Goal: Contribute content

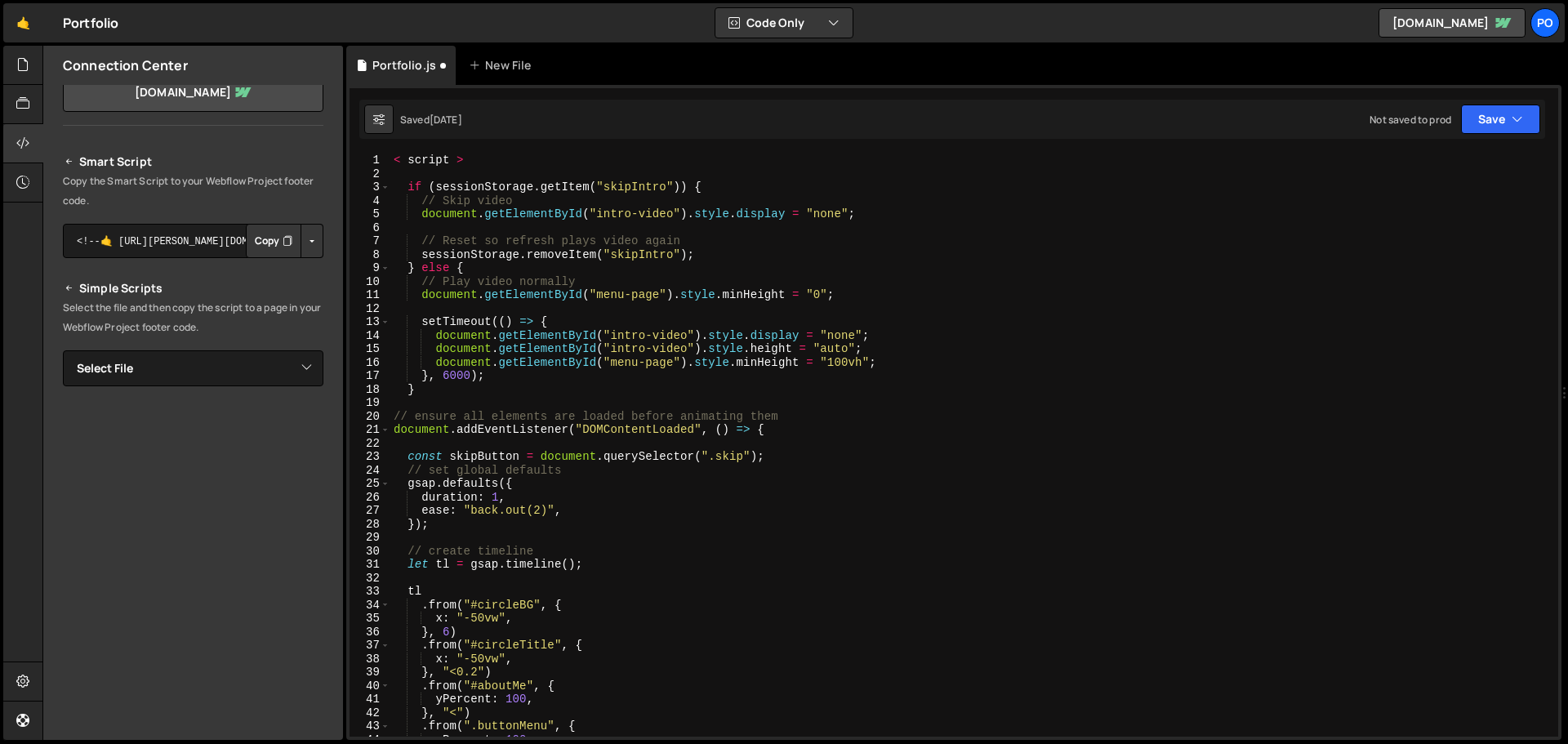
scroll to position [123, 0]
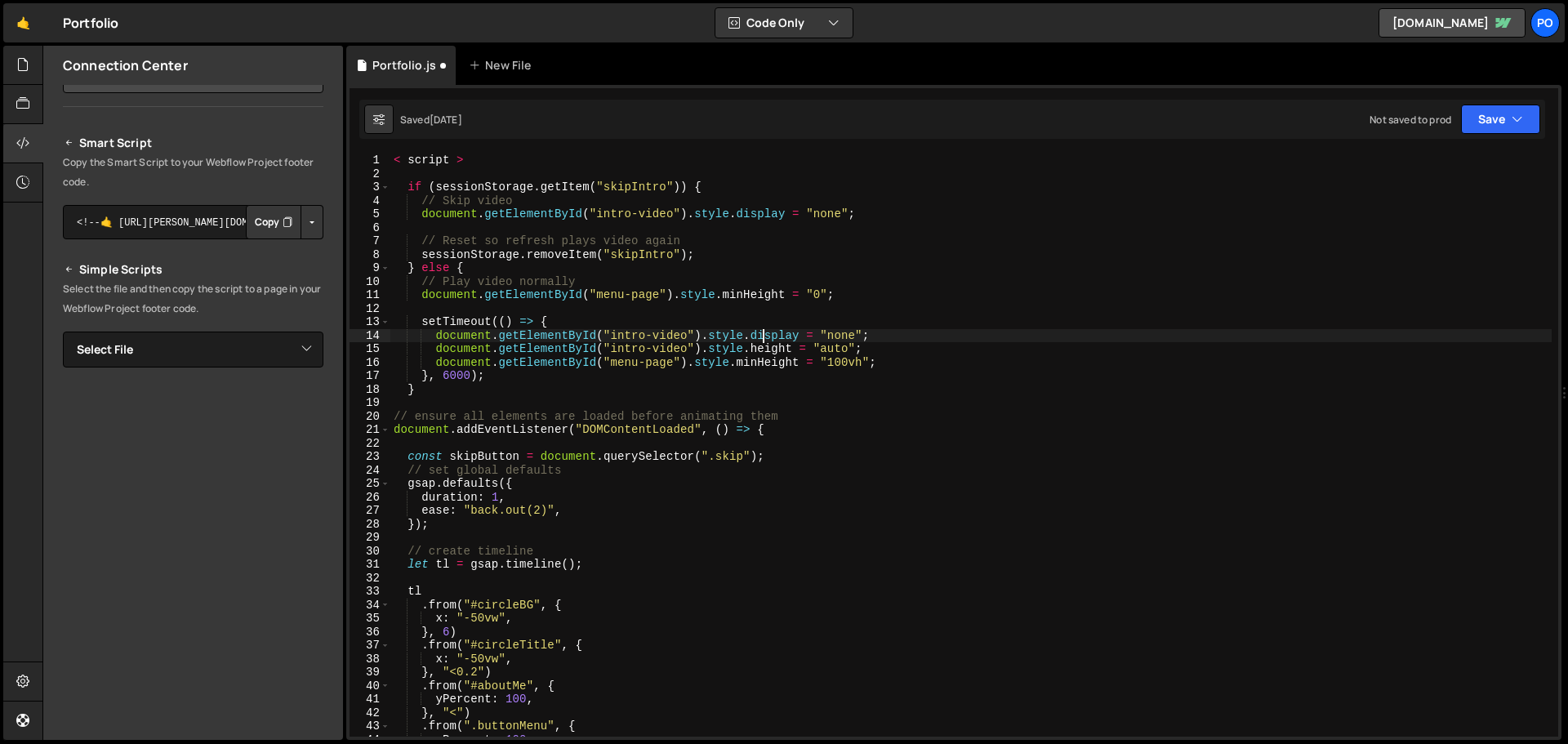
click at [765, 335] on div "< script > if ( sessionStorage . getItem ( "skipIntro" )) { // Skip video docum…" at bounding box center [970, 458] width 1161 height 609
click at [1486, 126] on button "Save" at bounding box center [1500, 118] width 80 height 30
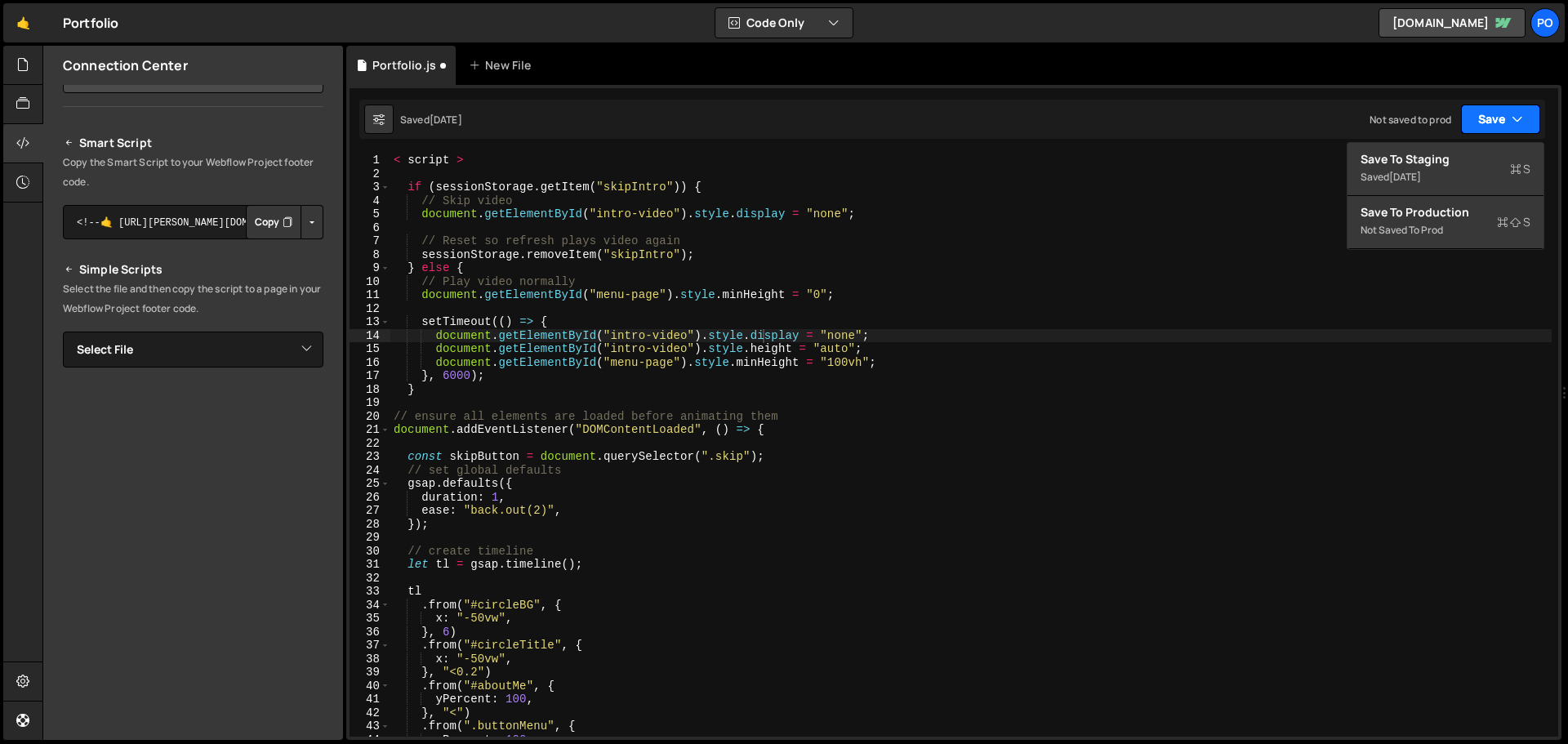
click at [1497, 118] on button "Save" at bounding box center [1500, 118] width 80 height 30
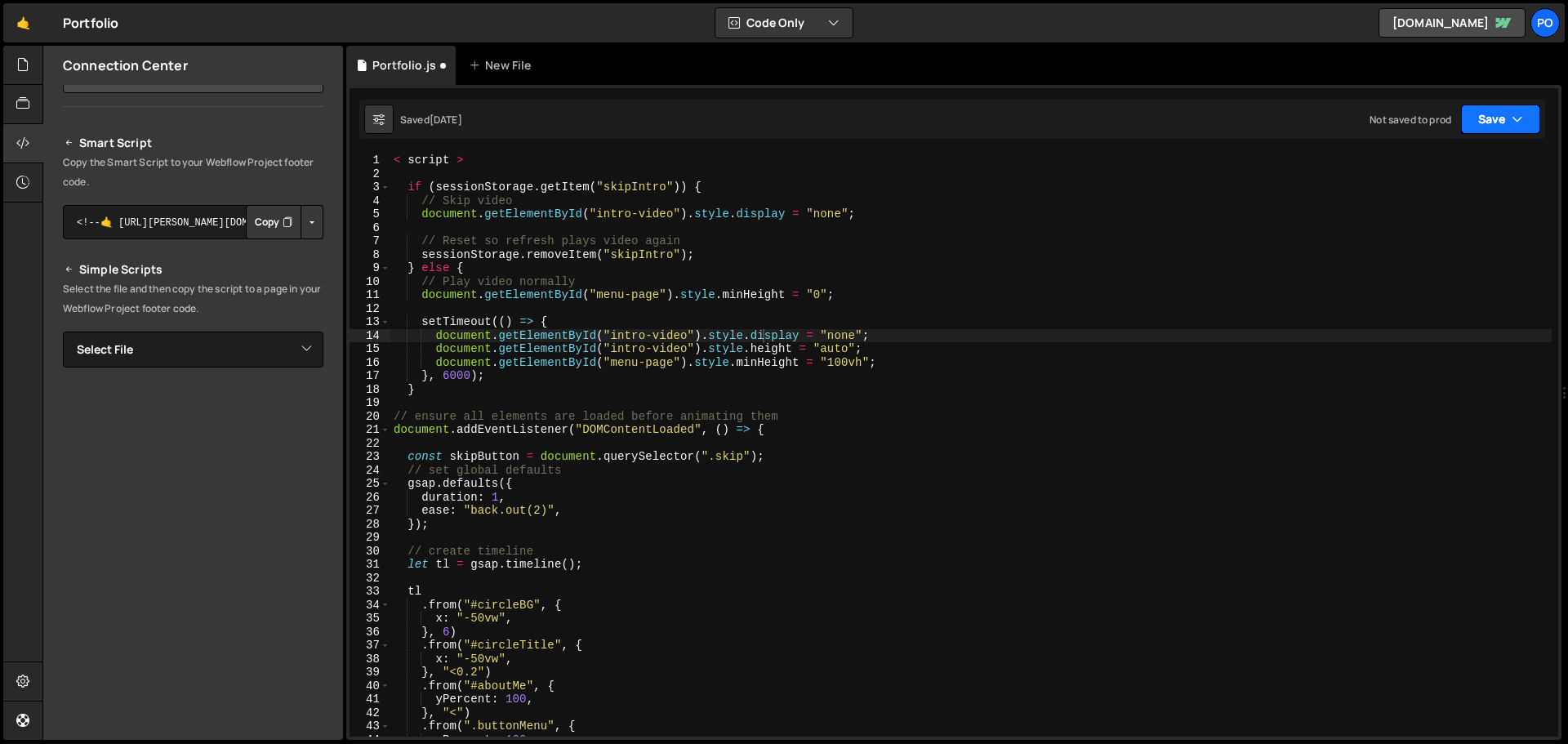
click at [1497, 118] on button "Save" at bounding box center [1500, 118] width 80 height 30
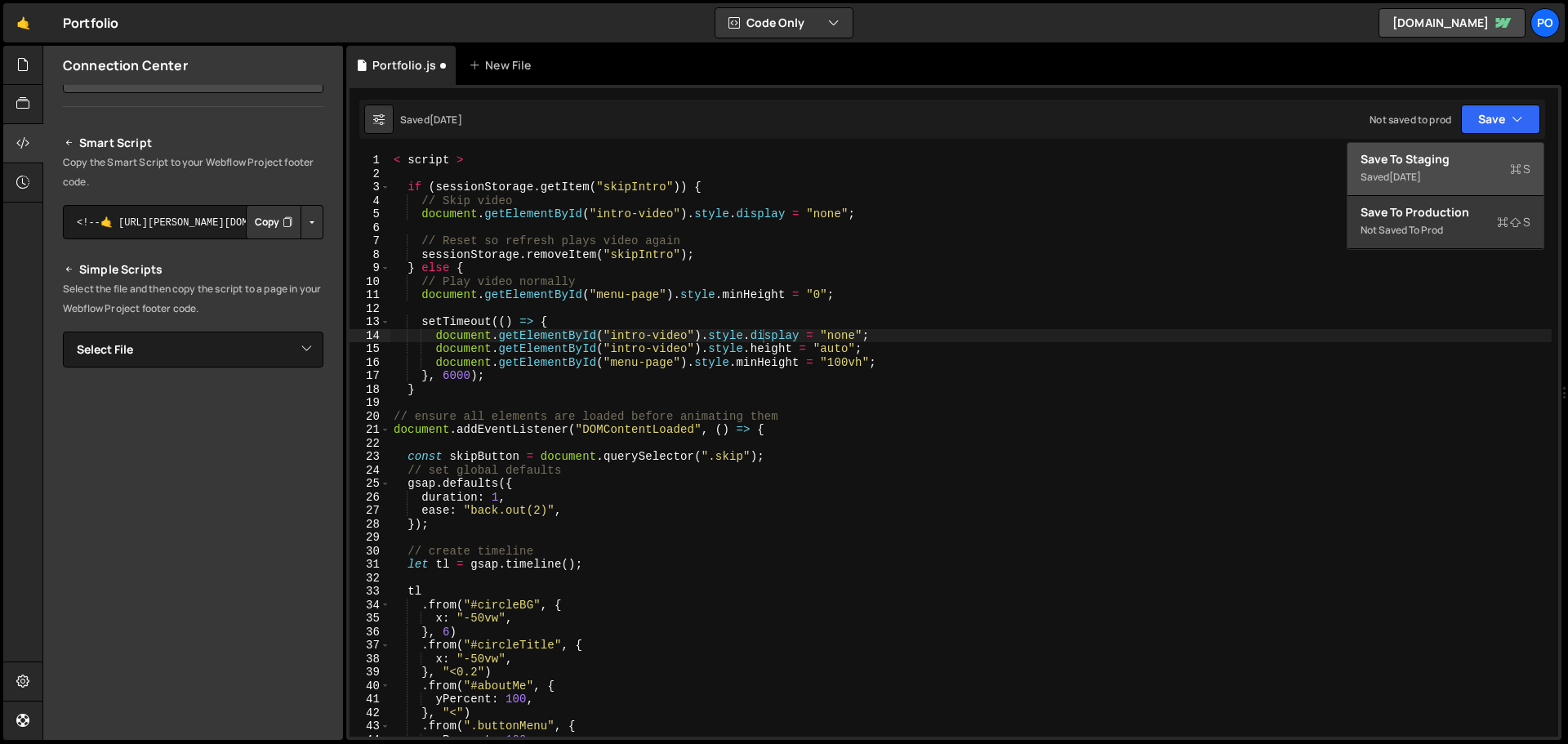
click at [1456, 159] on div "Save to Staging S" at bounding box center [1445, 158] width 170 height 16
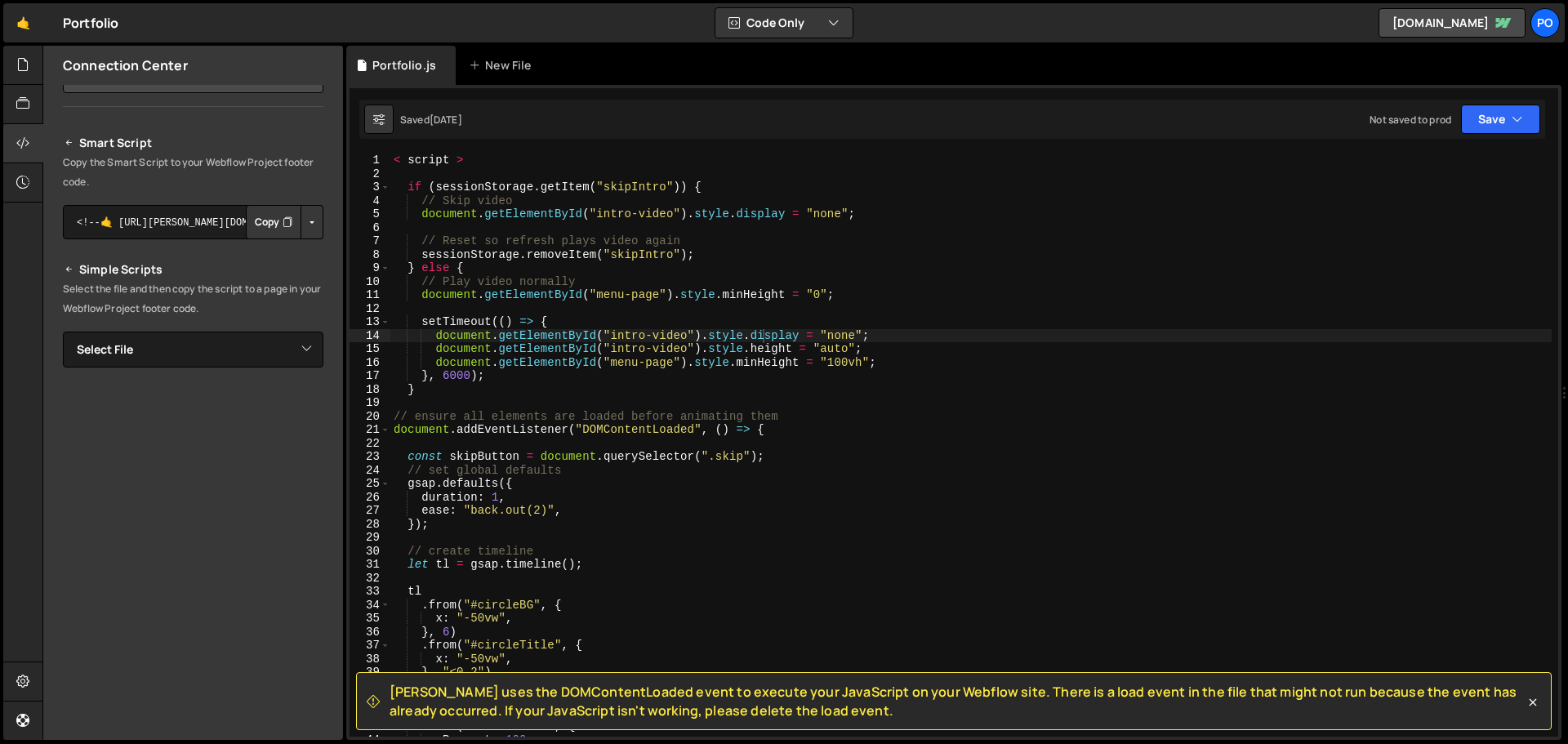
click at [1529, 699] on icon at bounding box center [1532, 703] width 8 height 8
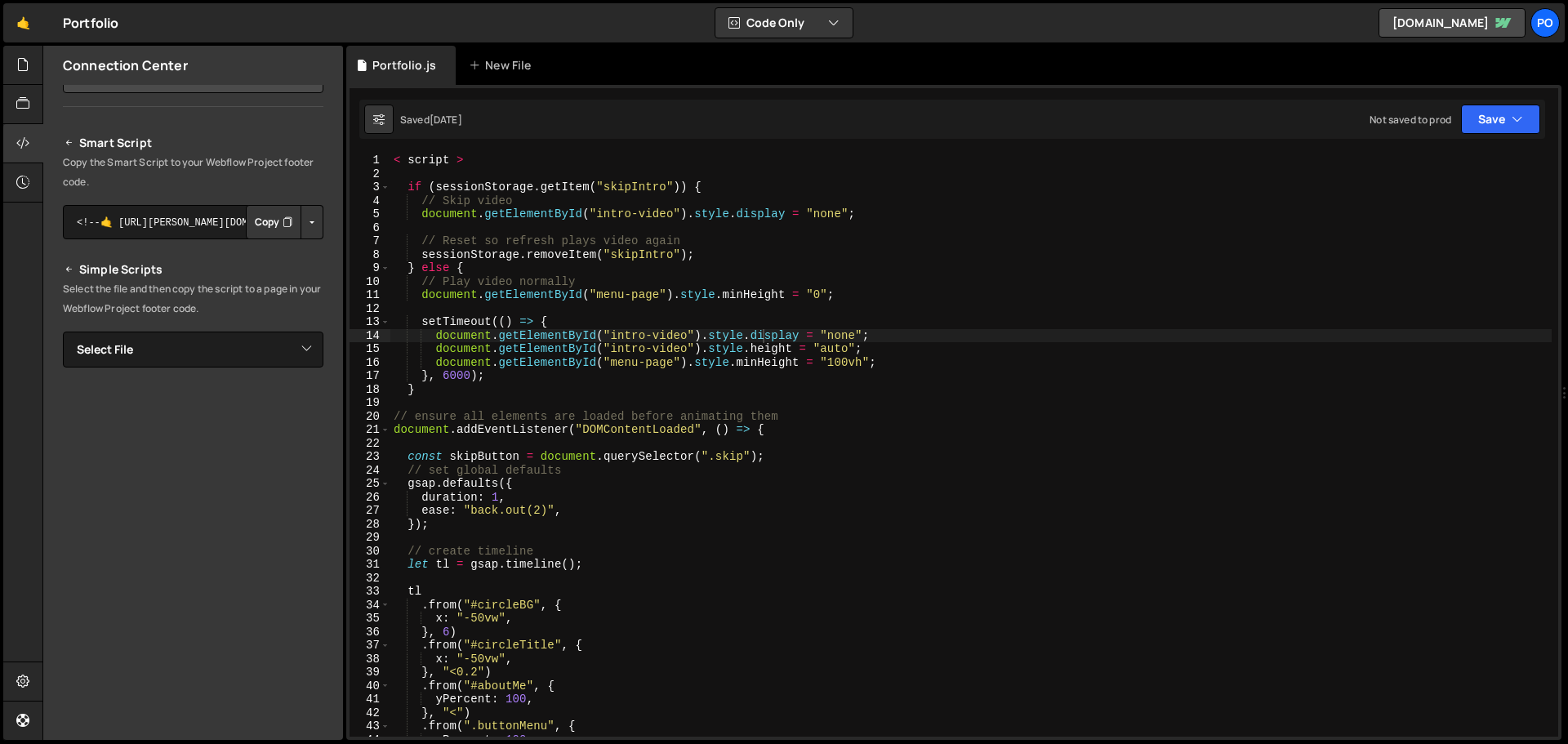
type textarea "if (sessionStorage.getItem("skipIntro")) {"
click at [687, 192] on div "< script > if ( sessionStorage . getItem ( "skipIntro" )) { // Skip video docum…" at bounding box center [970, 458] width 1161 height 609
click at [68, 136] on icon at bounding box center [69, 142] width 12 height 19
click at [65, 141] on icon at bounding box center [69, 142] width 12 height 19
click at [74, 147] on icon at bounding box center [69, 142] width 12 height 19
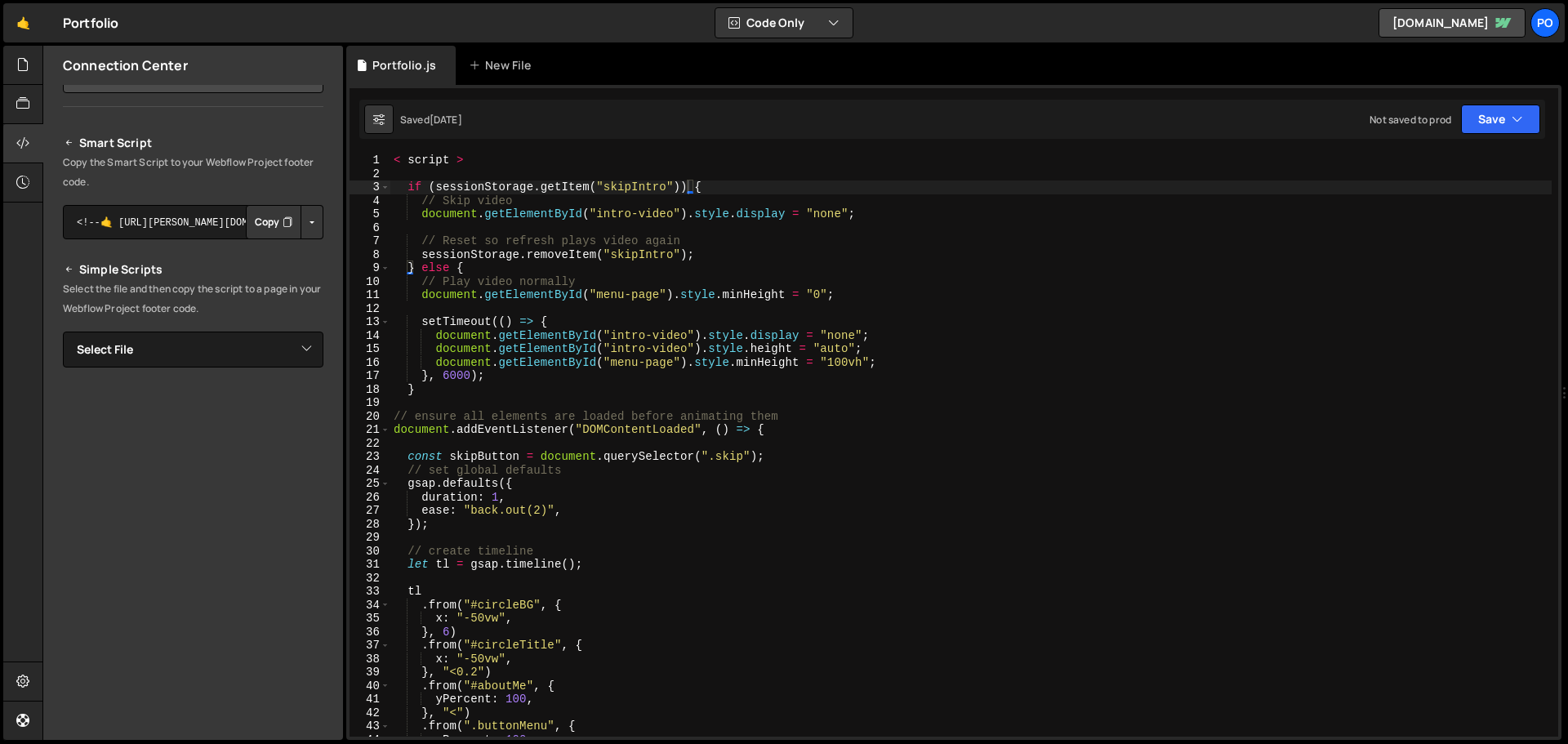
click at [73, 146] on icon at bounding box center [69, 142] width 12 height 19
click at [35, 146] on div at bounding box center [23, 144] width 40 height 39
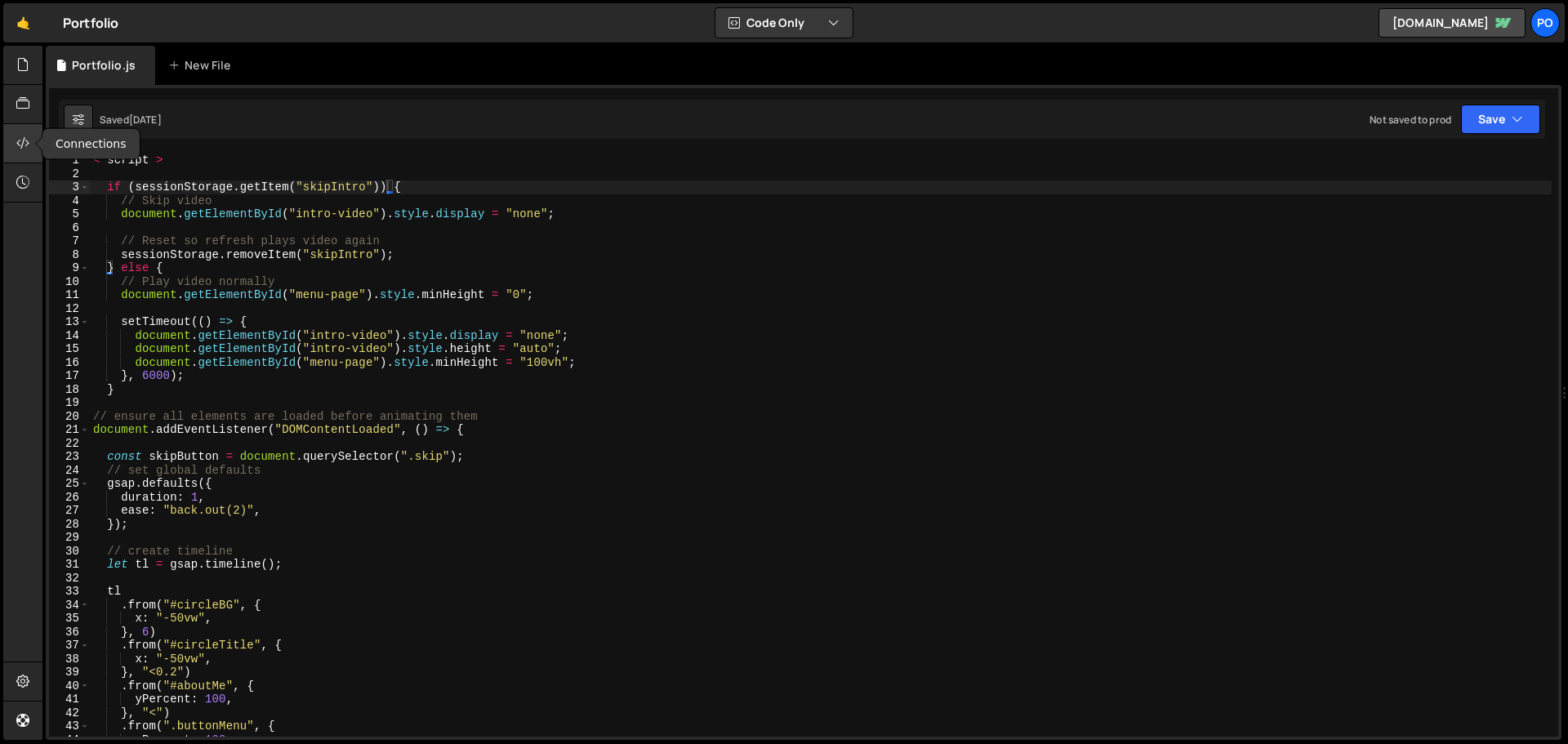
click at [19, 144] on icon at bounding box center [22, 142] width 13 height 18
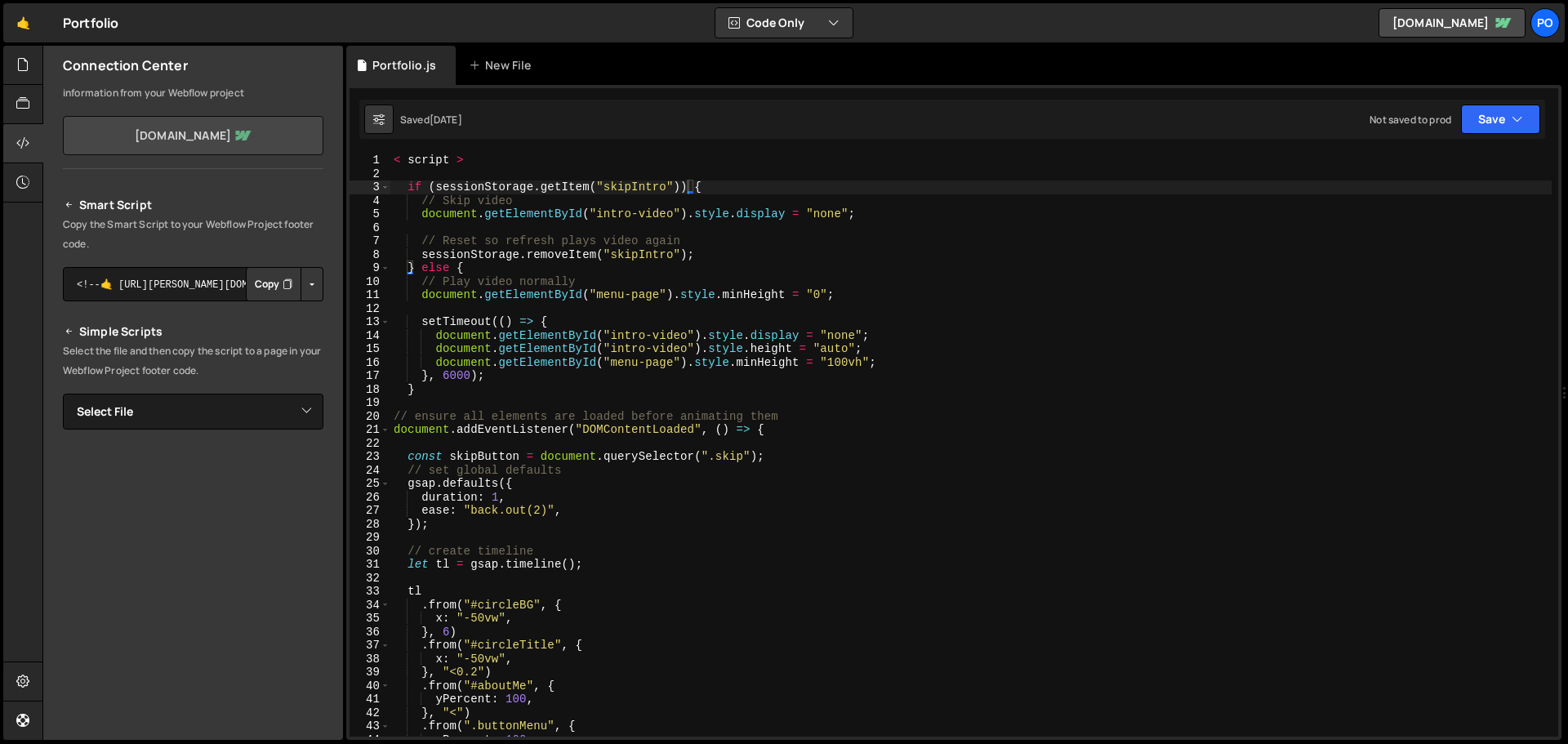
scroll to position [41, 0]
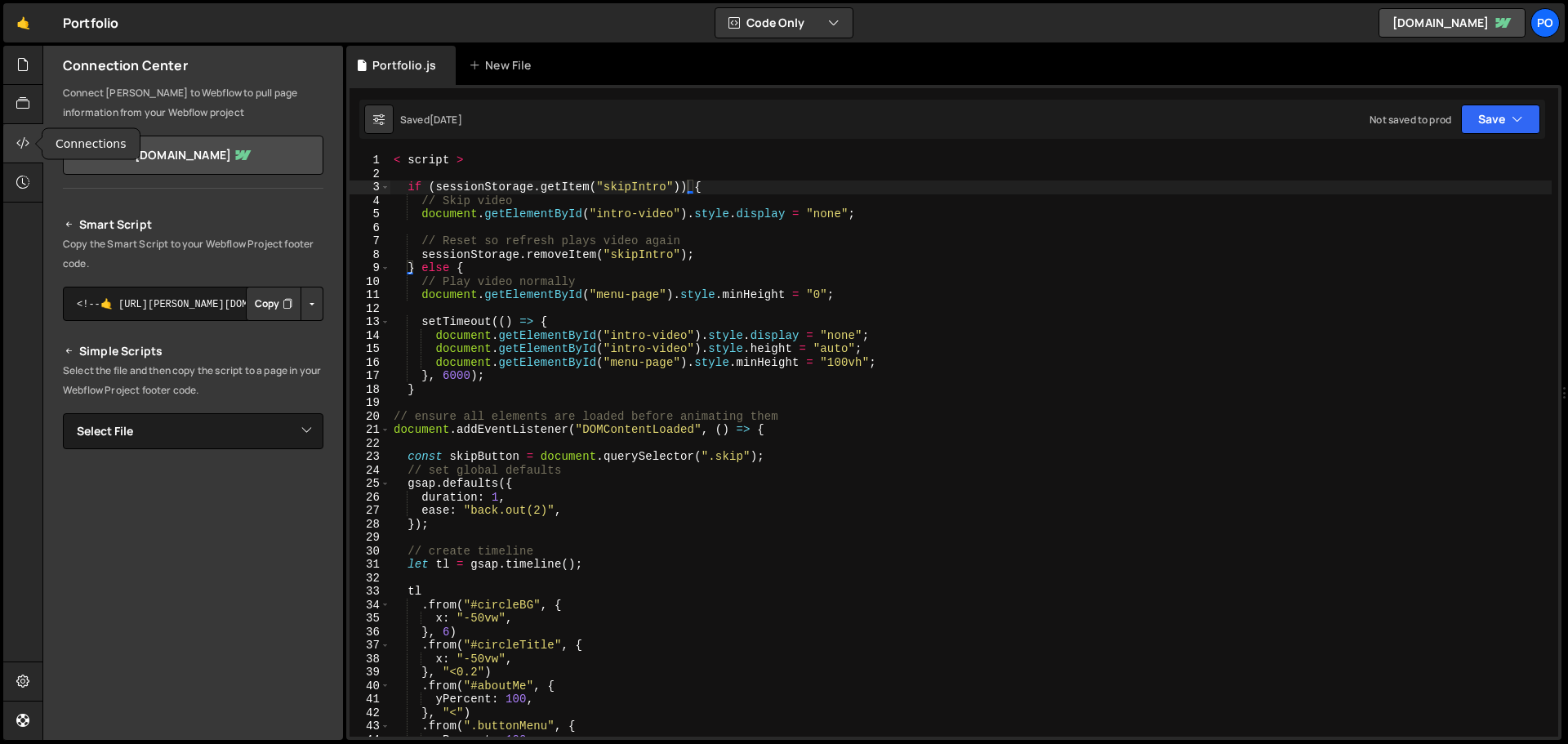
click at [29, 141] on icon at bounding box center [22, 142] width 13 height 18
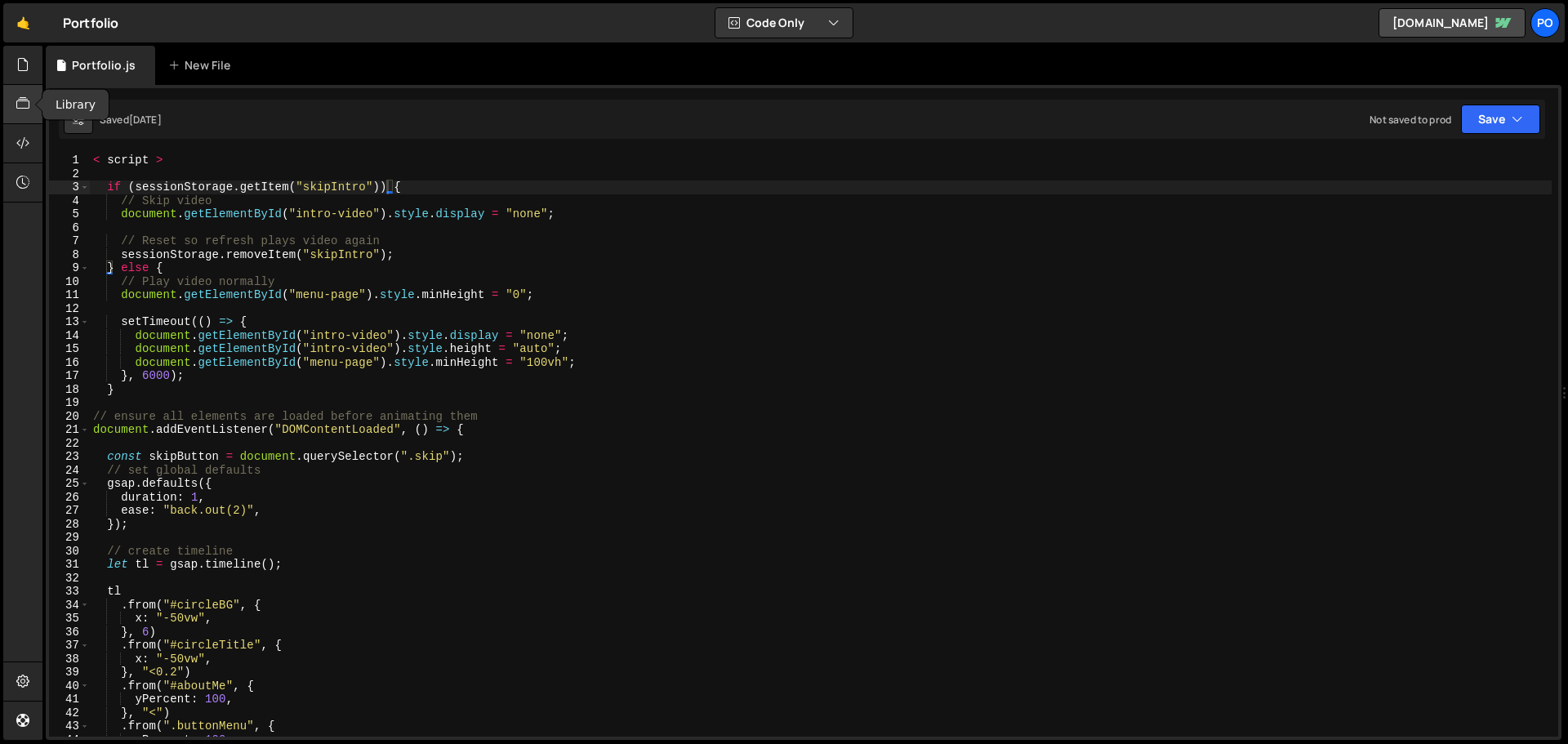
click at [30, 113] on div at bounding box center [23, 104] width 40 height 39
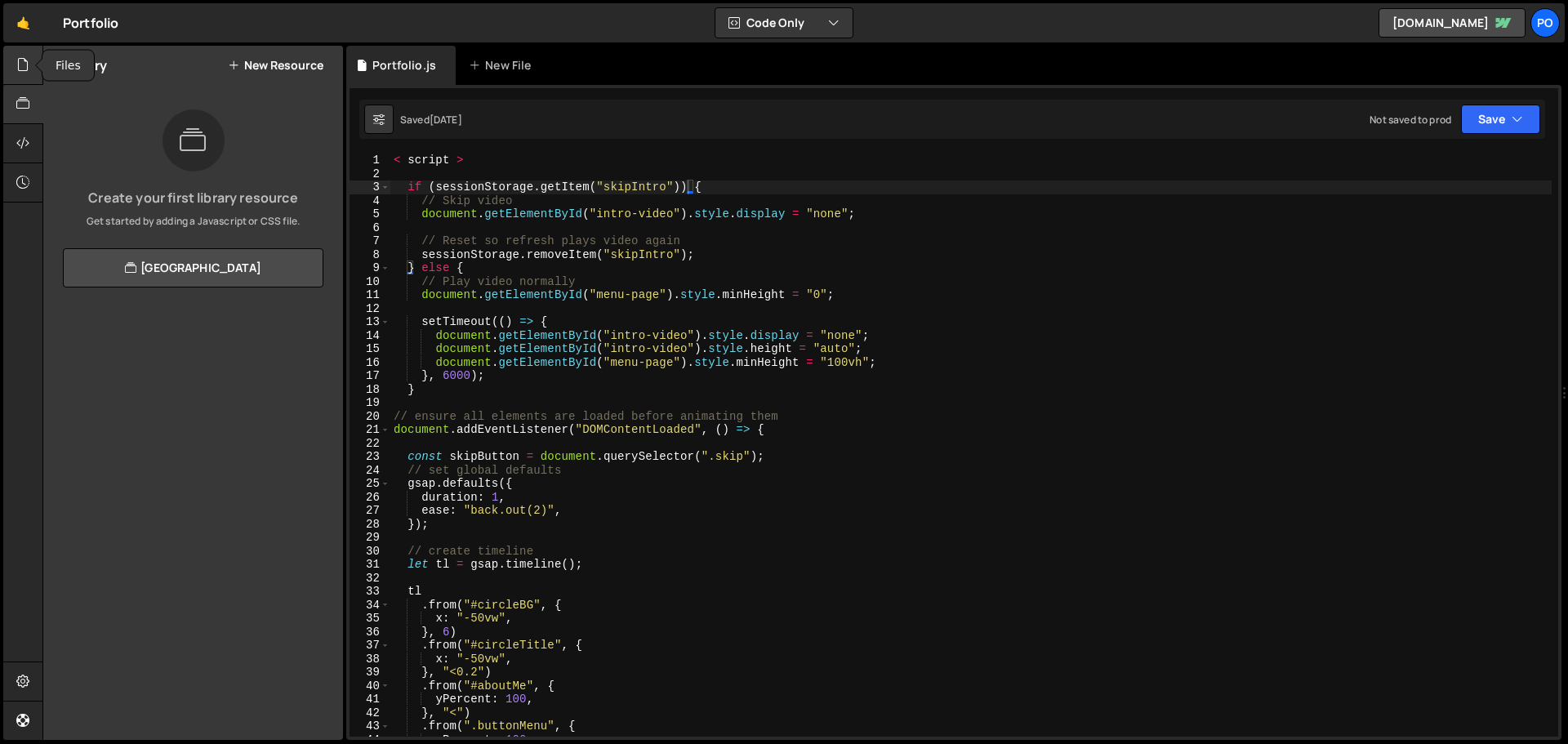
click at [29, 74] on div at bounding box center [23, 65] width 40 height 39
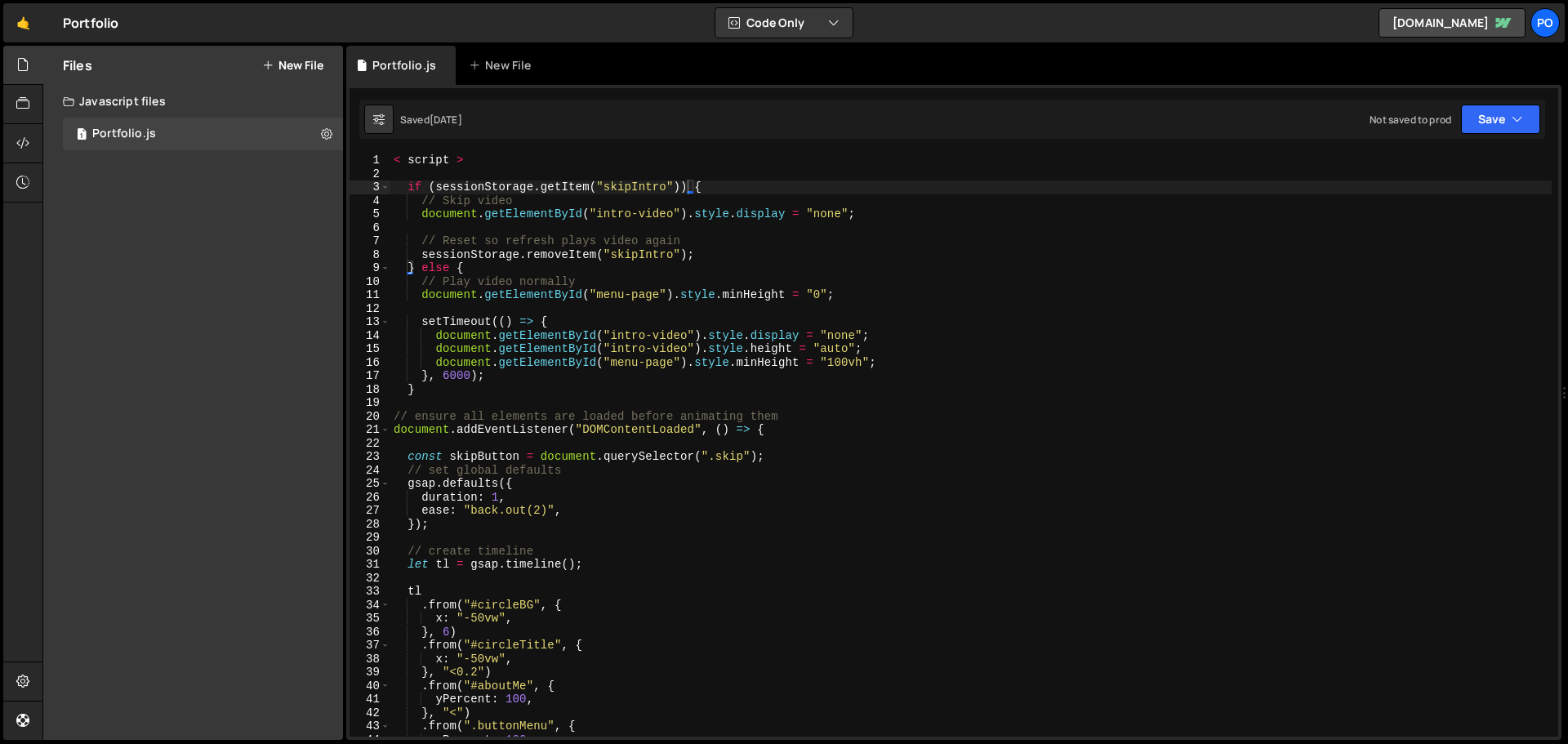
click at [316, 69] on button "New File" at bounding box center [293, 64] width 61 height 13
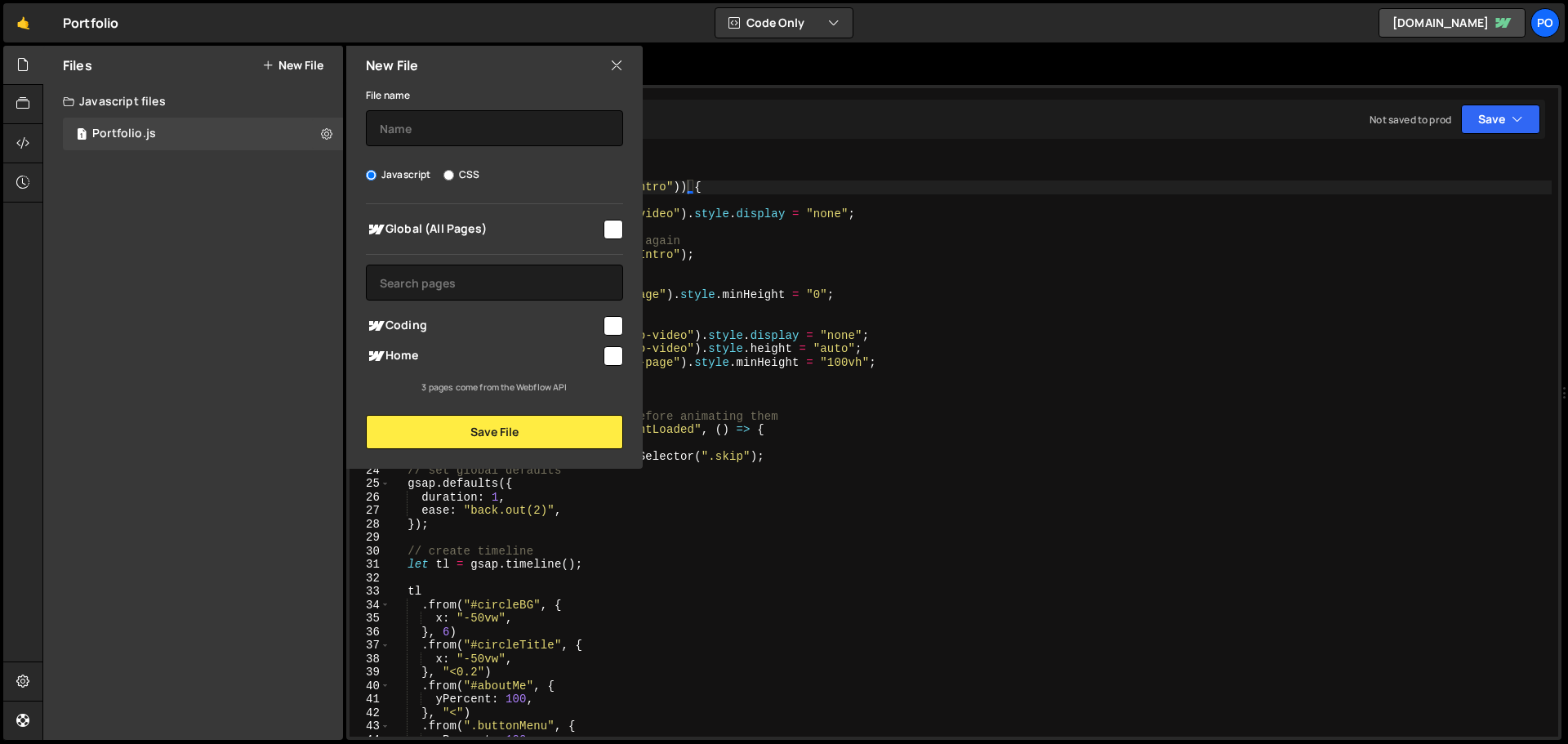
click at [617, 322] on input "checkbox" at bounding box center [613, 325] width 19 height 19
checkbox input "true"
click at [428, 123] on input "text" at bounding box center [494, 128] width 257 height 36
type input "coding"
click at [474, 430] on button "Save File" at bounding box center [494, 432] width 257 height 35
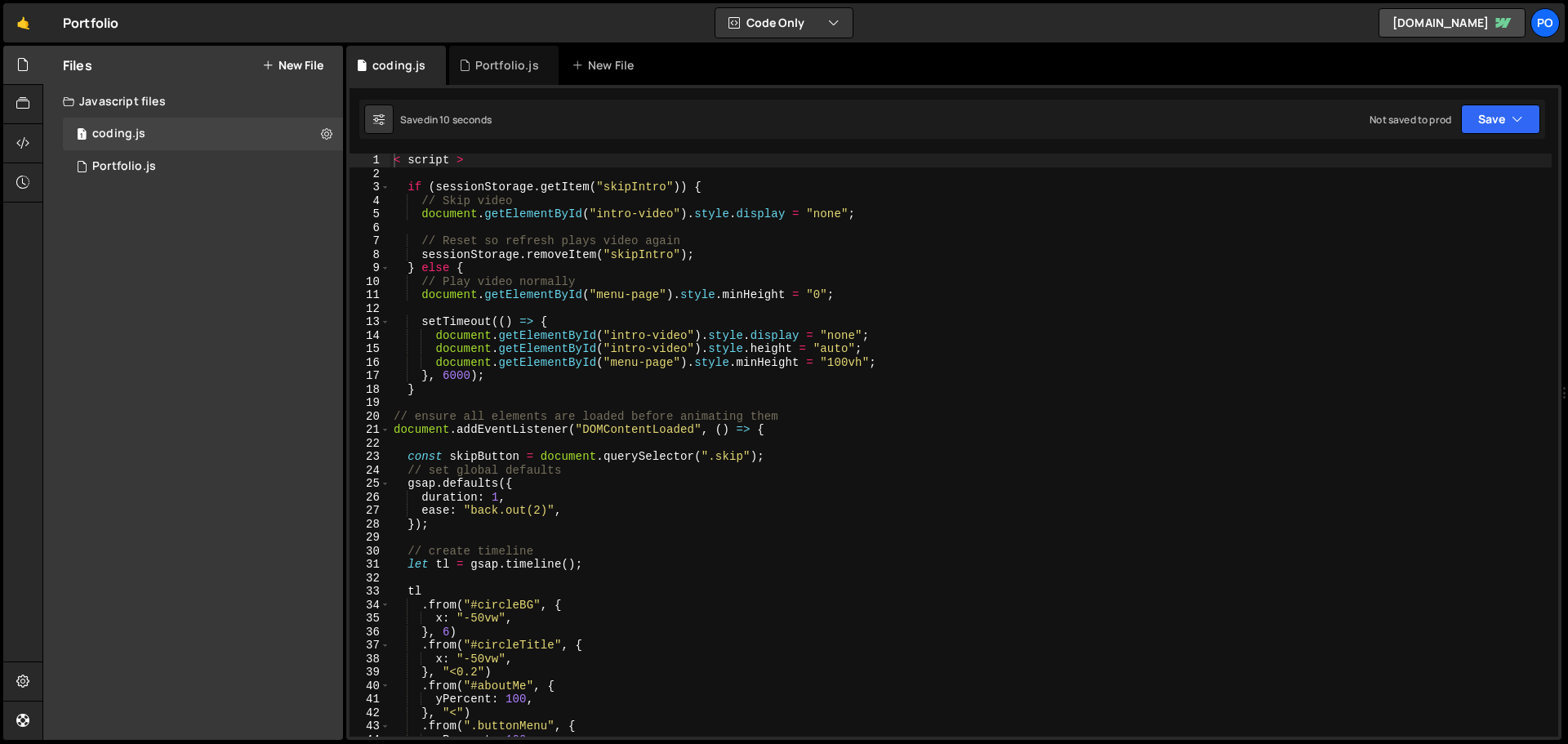
scroll to position [0, 0]
click at [241, 129] on div "1 coding.js 0" at bounding box center [202, 134] width 280 height 33
click at [163, 156] on div "1 Portfolio.js 0" at bounding box center [202, 166] width 280 height 33
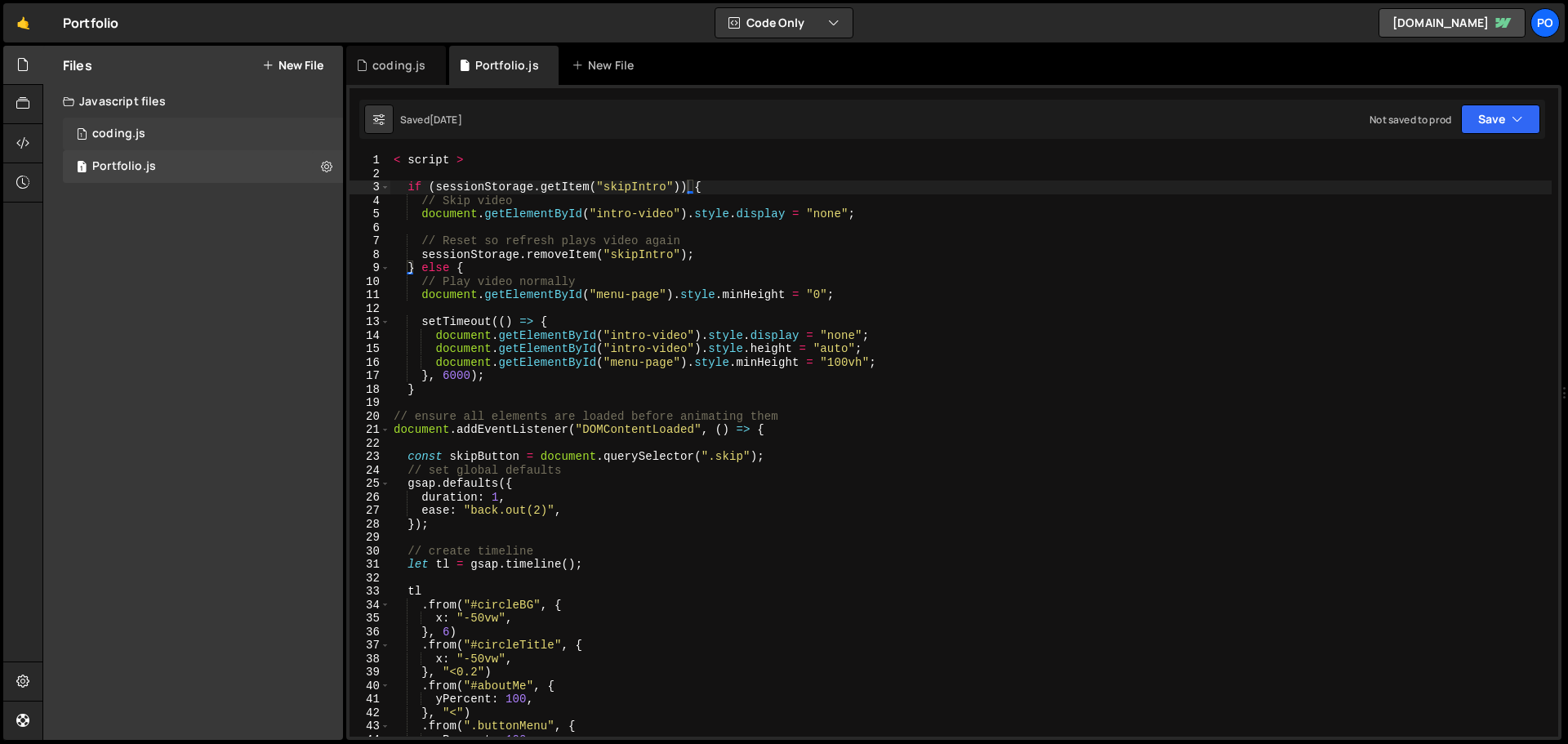
scroll to position [3541, 0]
click at [155, 138] on div "1 coding.js 0" at bounding box center [202, 134] width 280 height 33
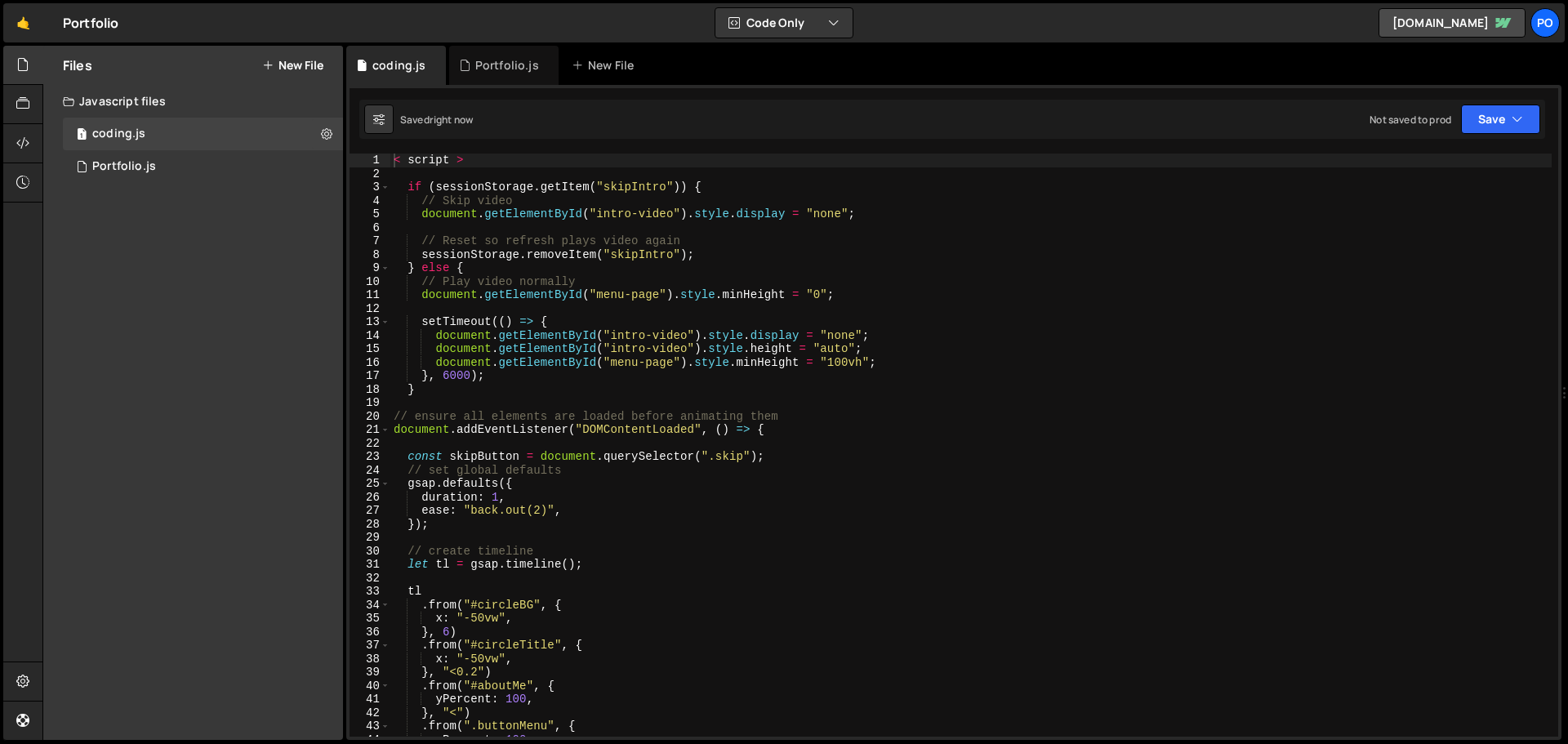
click at [531, 218] on div "< script > if ( sessionStorage . getItem ( "skipIntro" )) { // Skip video docum…" at bounding box center [970, 458] width 1161 height 609
click at [522, 278] on div "< script > if ( sessionStorage . getItem ( "skipIntro" )) { // Skip video docum…" at bounding box center [970, 458] width 1161 height 609
type textarea "/script>"
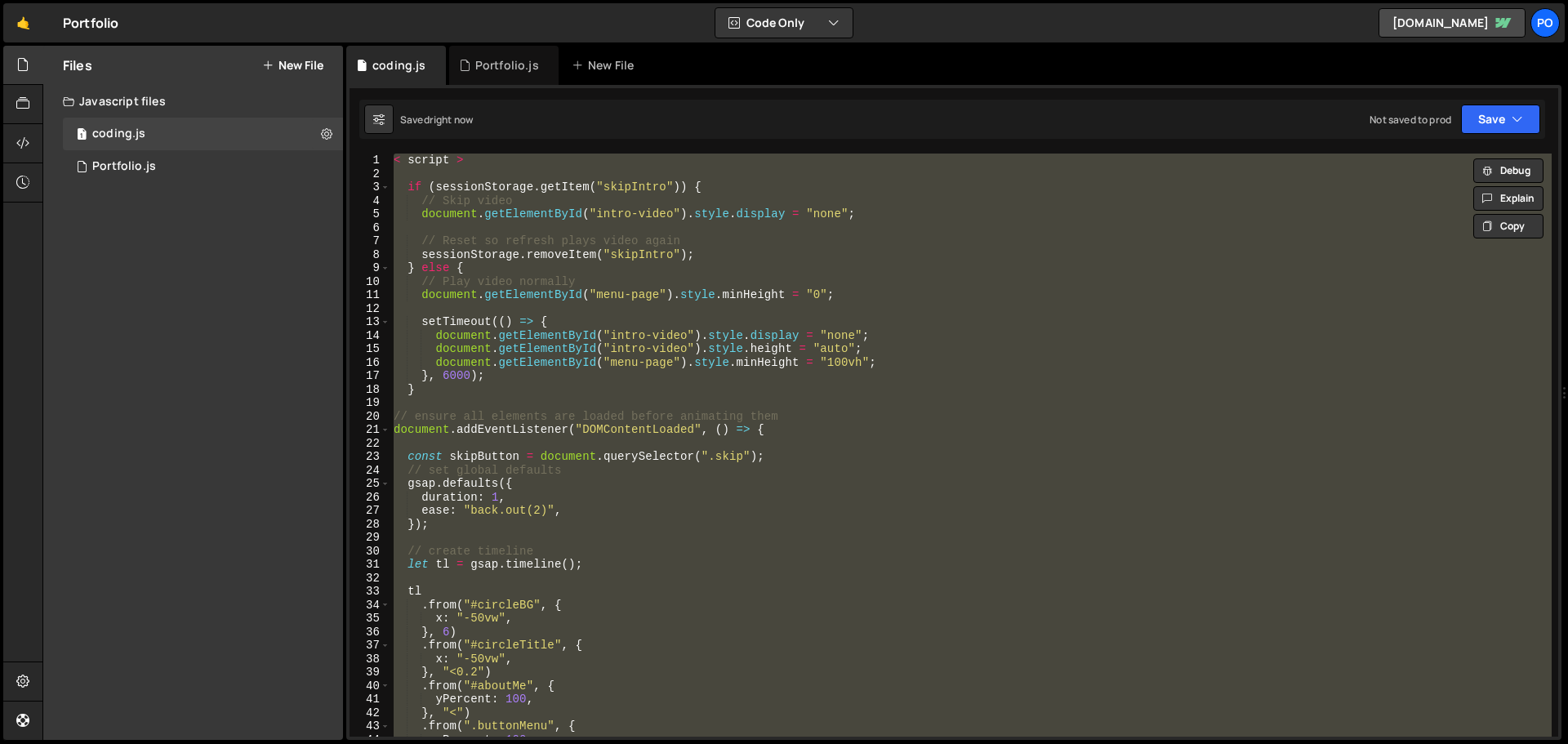
click at [480, 232] on div "< script > if ( sessionStorage . getItem ( "skipIntro" )) { // Skip video docum…" at bounding box center [970, 444] width 1161 height 583
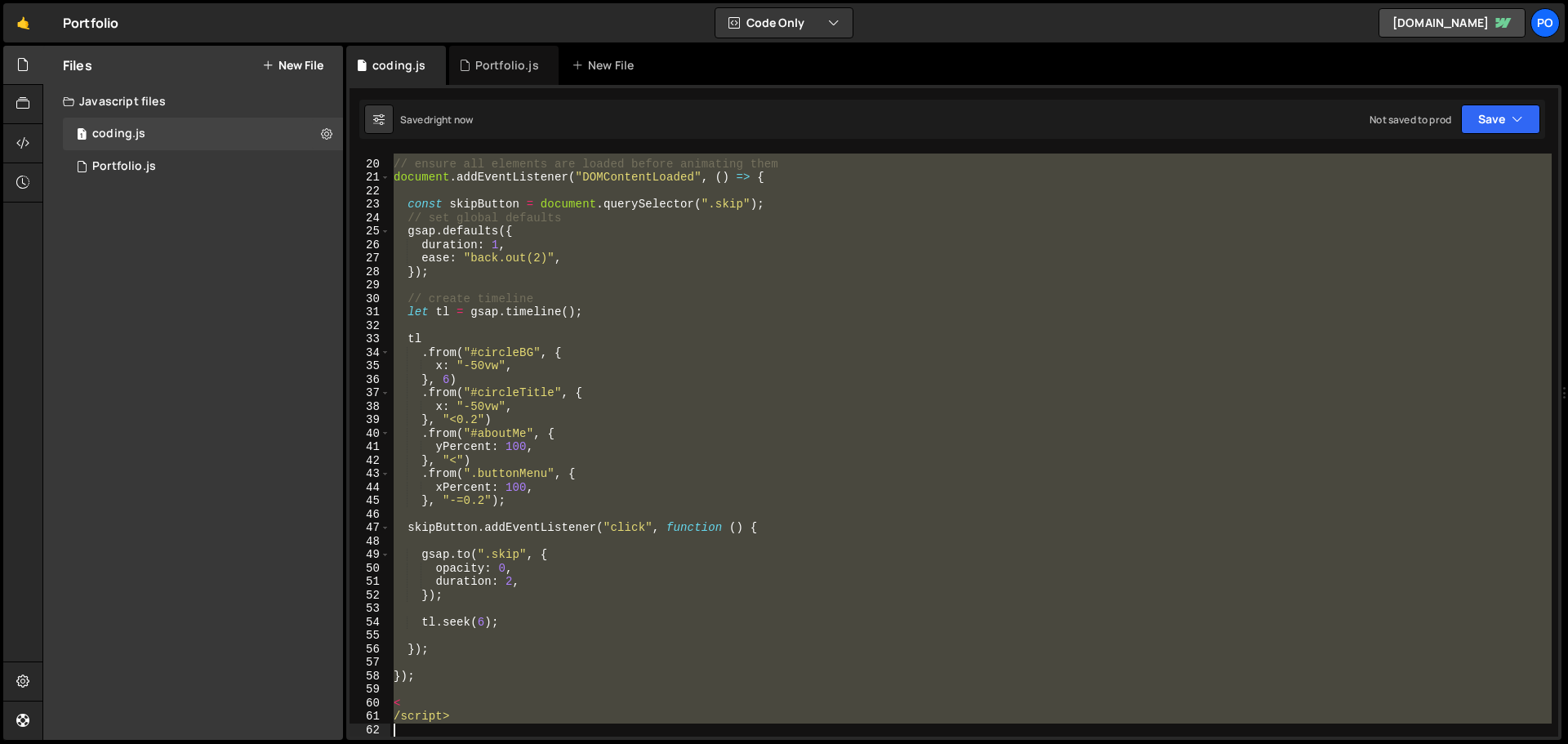
scroll to position [252, 0]
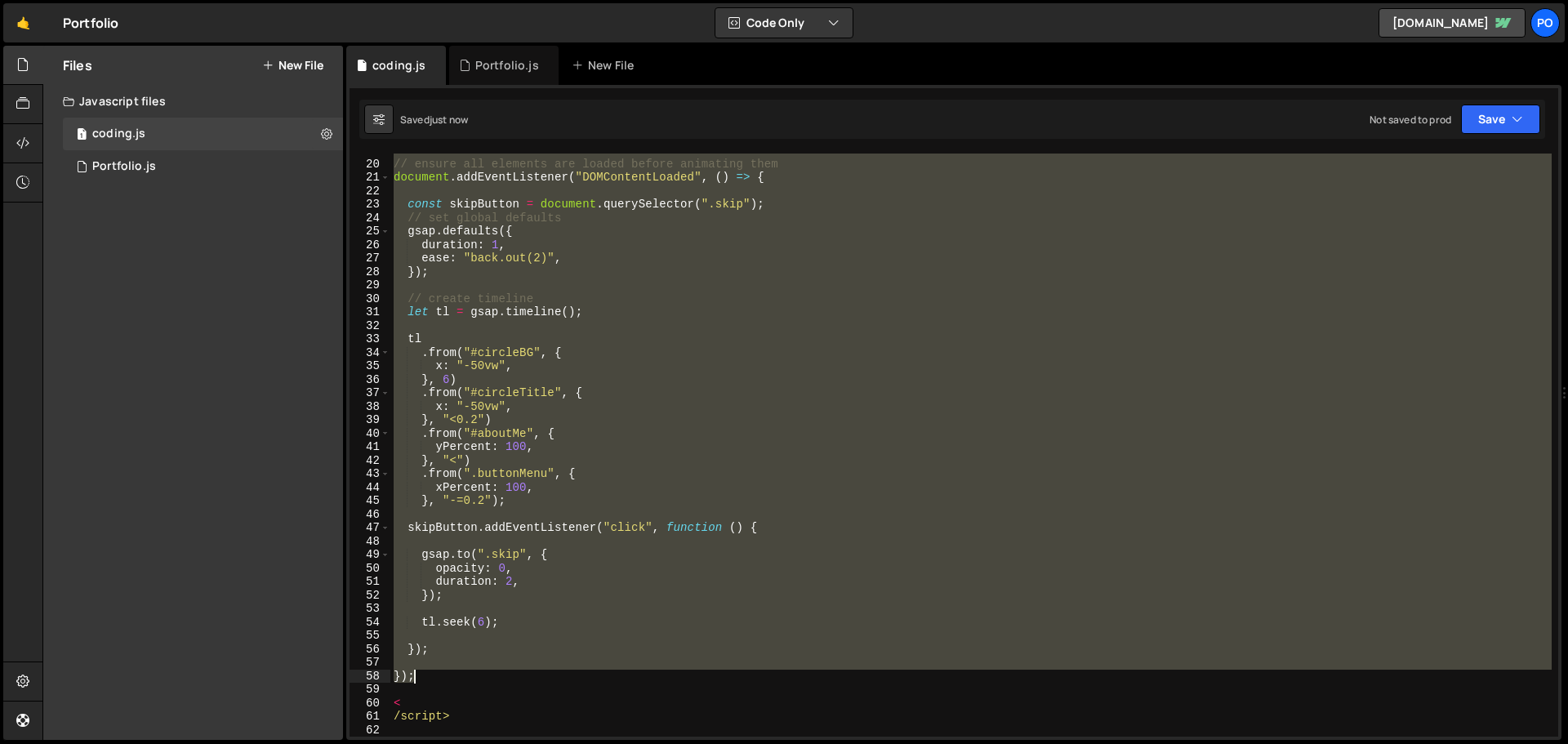
drag, startPoint x: 401, startPoint y: 187, endPoint x: 544, endPoint y: 674, distance: 507.6
click at [544, 674] on div "// ensure all elements are loaded before animating them document . addEventList…" at bounding box center [970, 449] width 1161 height 609
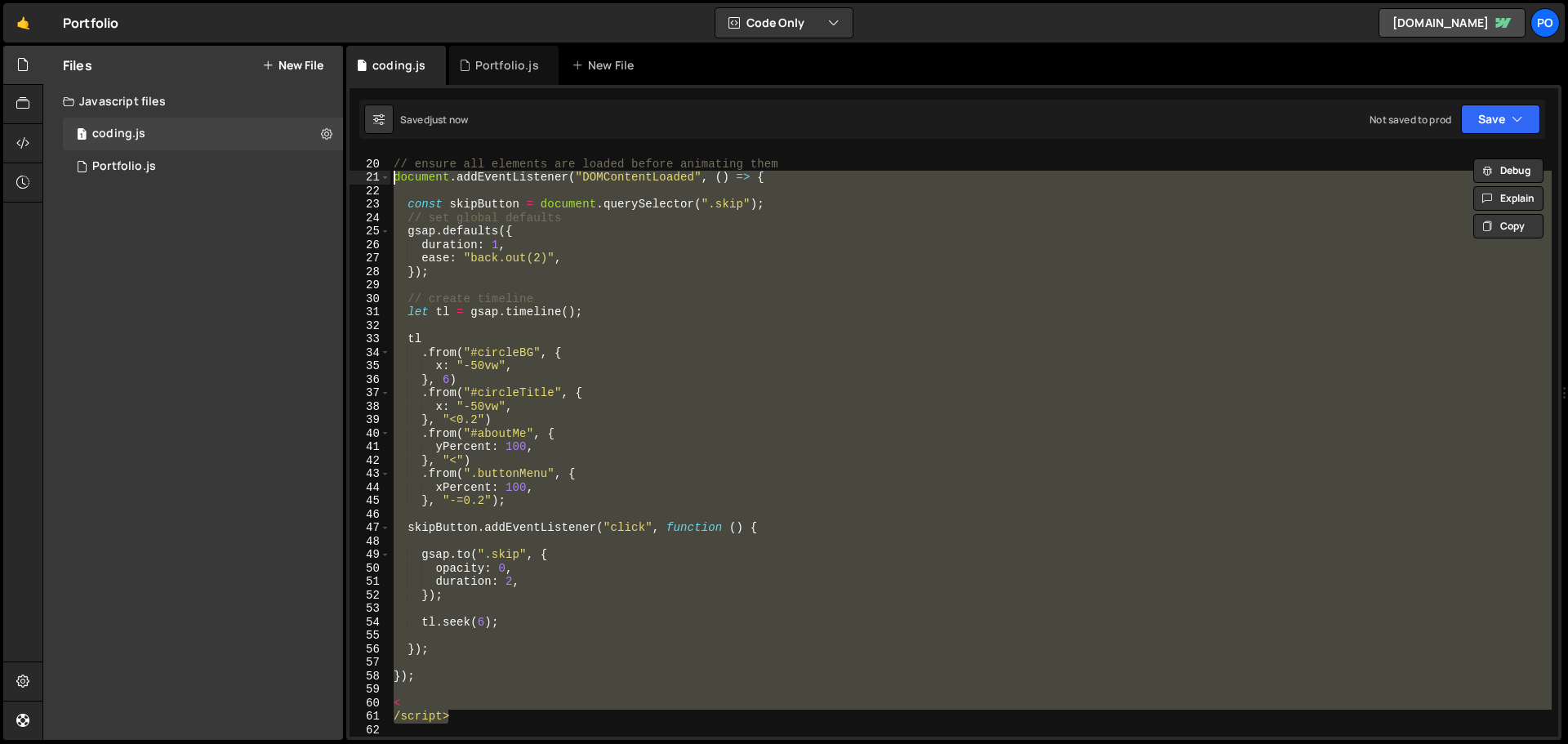
scroll to position [0, 0]
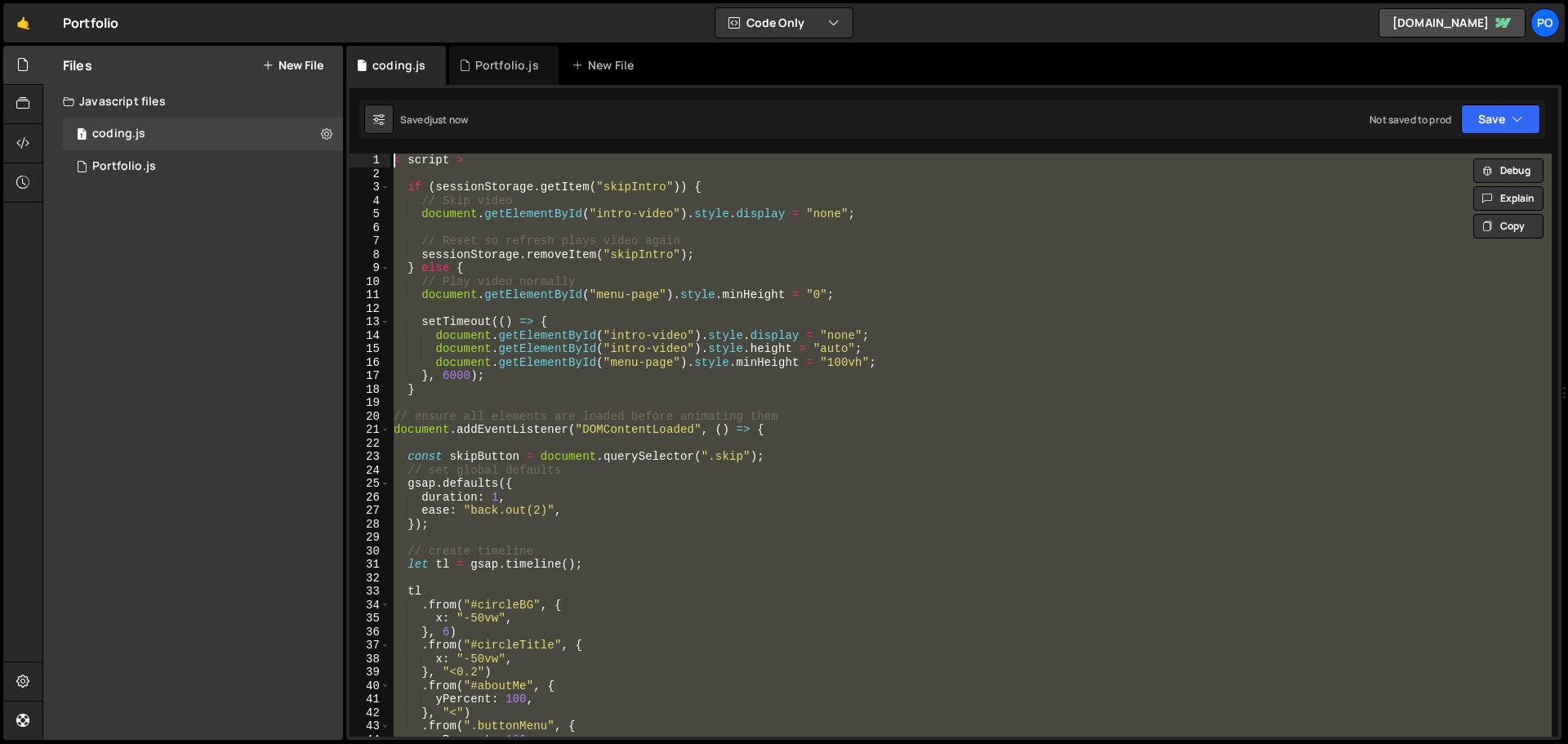
drag, startPoint x: 514, startPoint y: 716, endPoint x: 295, endPoint y: 30, distance: 720.1
click at [295, 30] on div "Hold on a sec... Are you certain you wish to leave this page? Any changes you'v…" at bounding box center [784, 372] width 1568 height 744
type textarea "< script >"
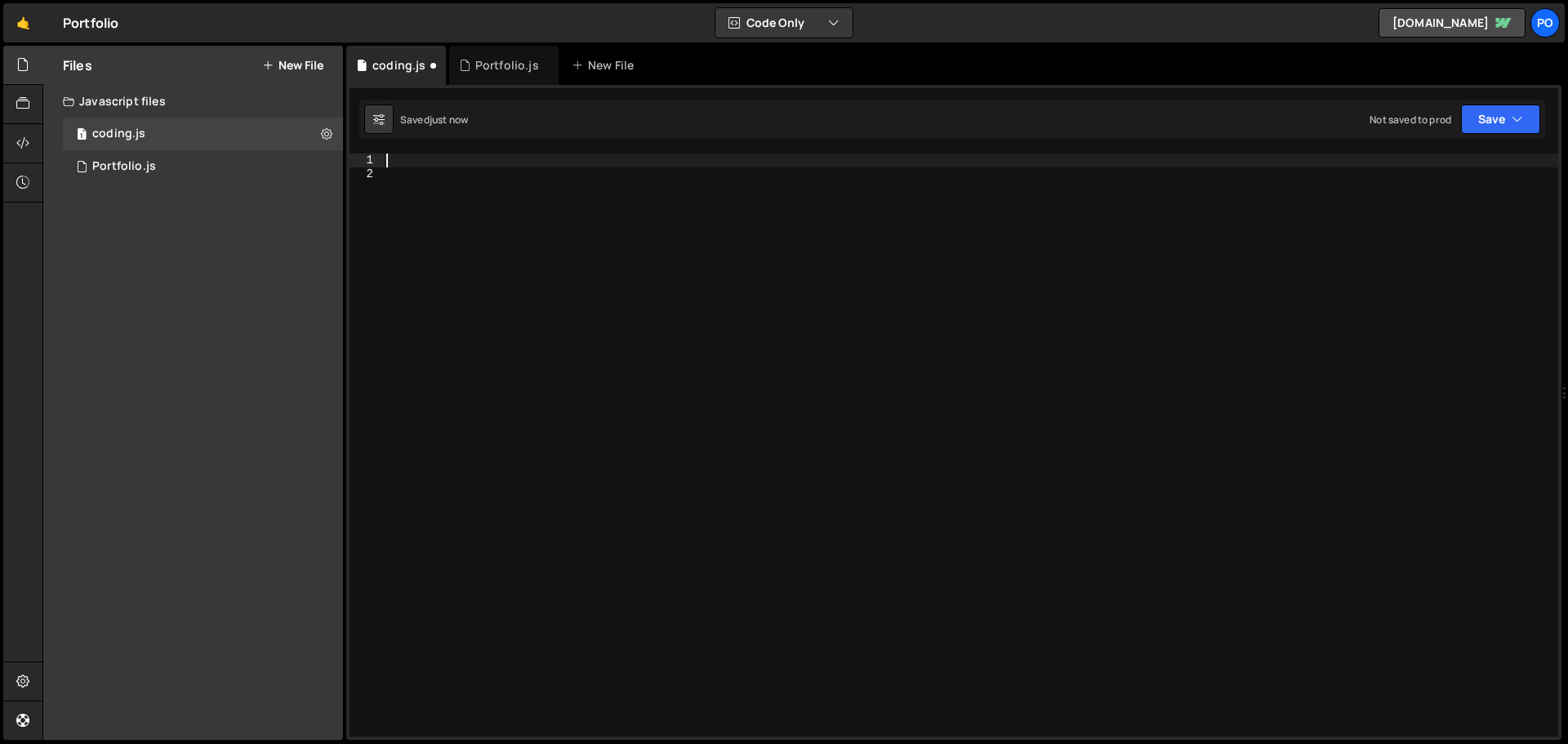
click at [527, 212] on div at bounding box center [970, 458] width 1175 height 609
click at [512, 174] on div at bounding box center [970, 458] width 1175 height 609
click at [475, 156] on div at bounding box center [970, 458] width 1175 height 609
type textarea "console.log("hello");"
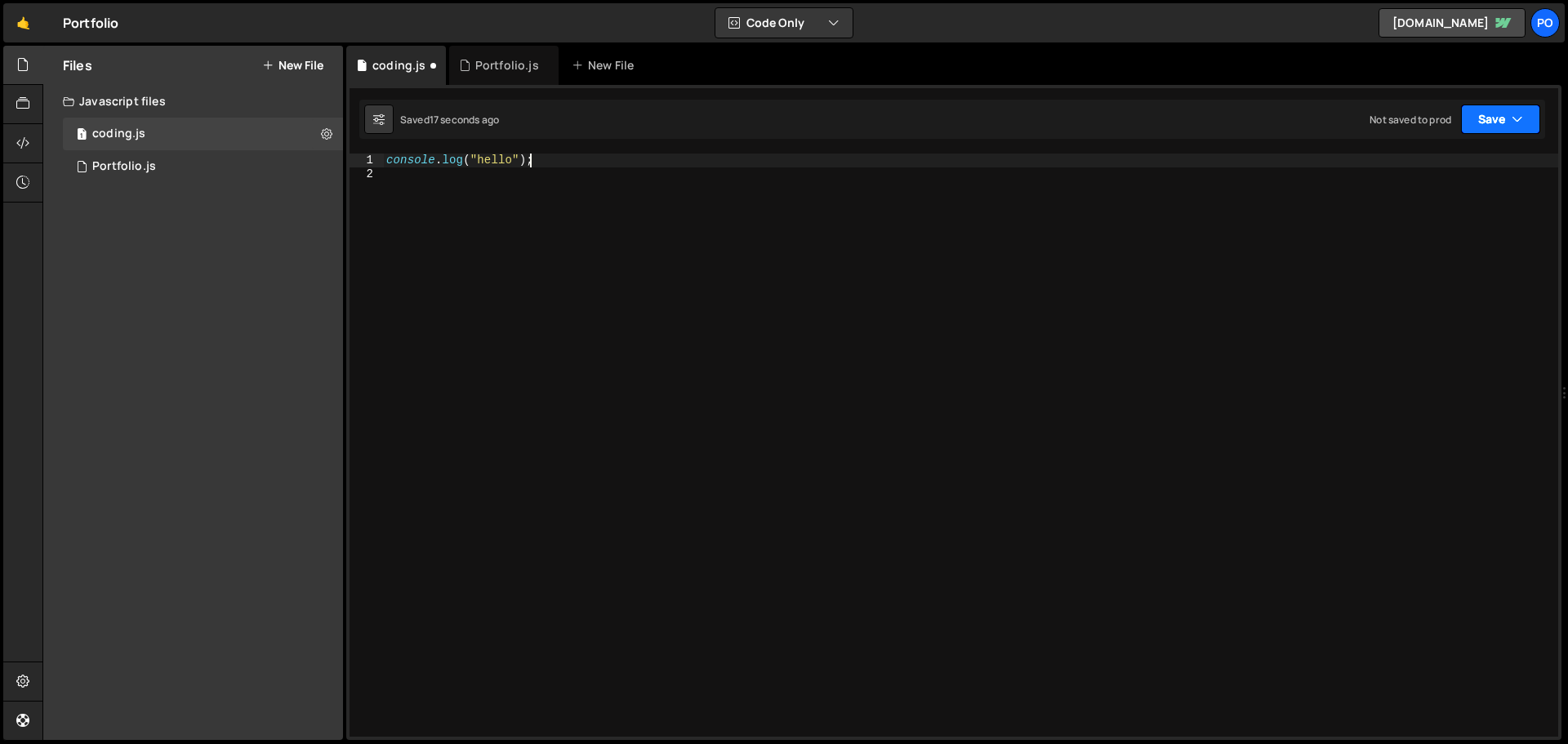
click at [1479, 110] on button "Save" at bounding box center [1500, 118] width 80 height 30
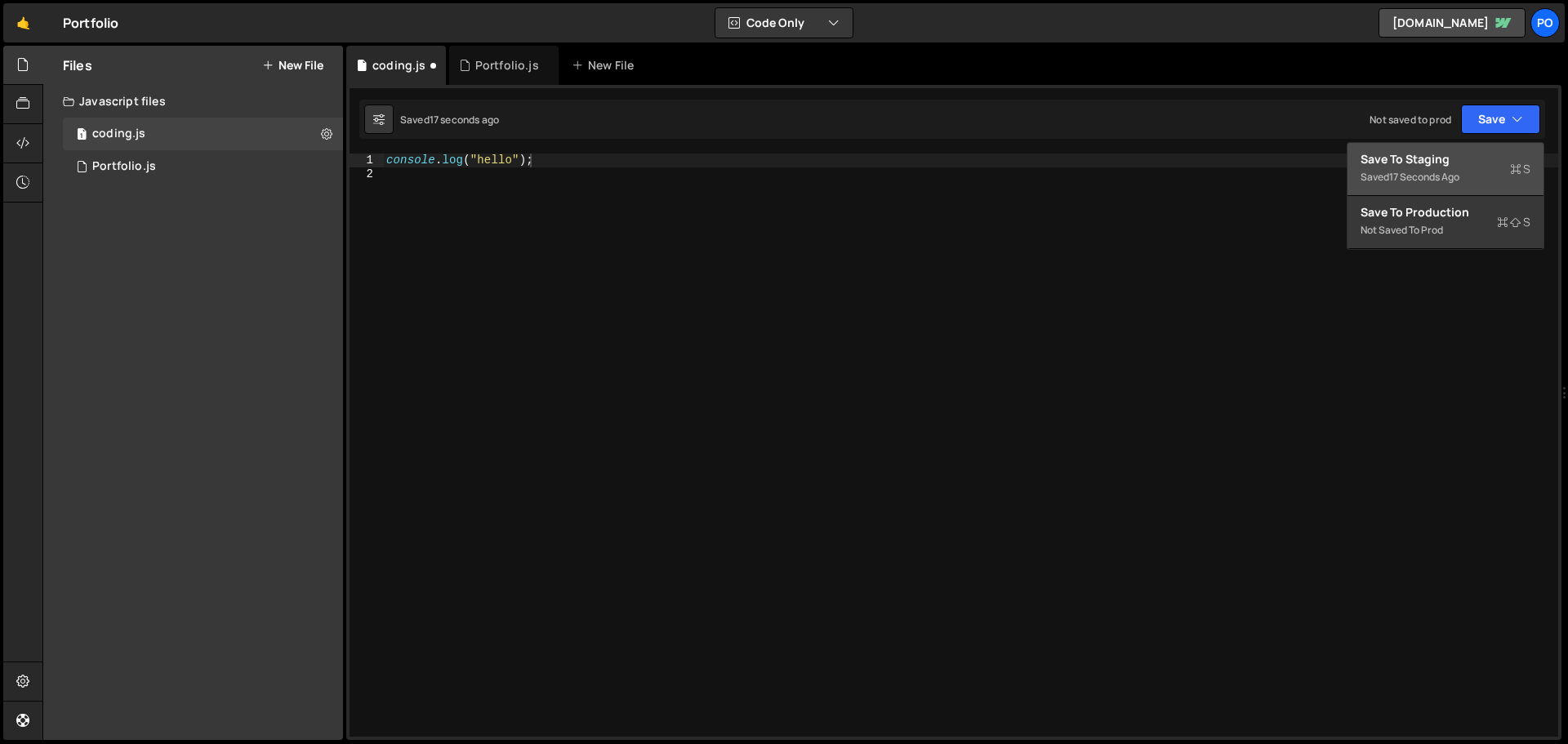
click at [1431, 157] on div "Save to Staging S" at bounding box center [1445, 158] width 170 height 16
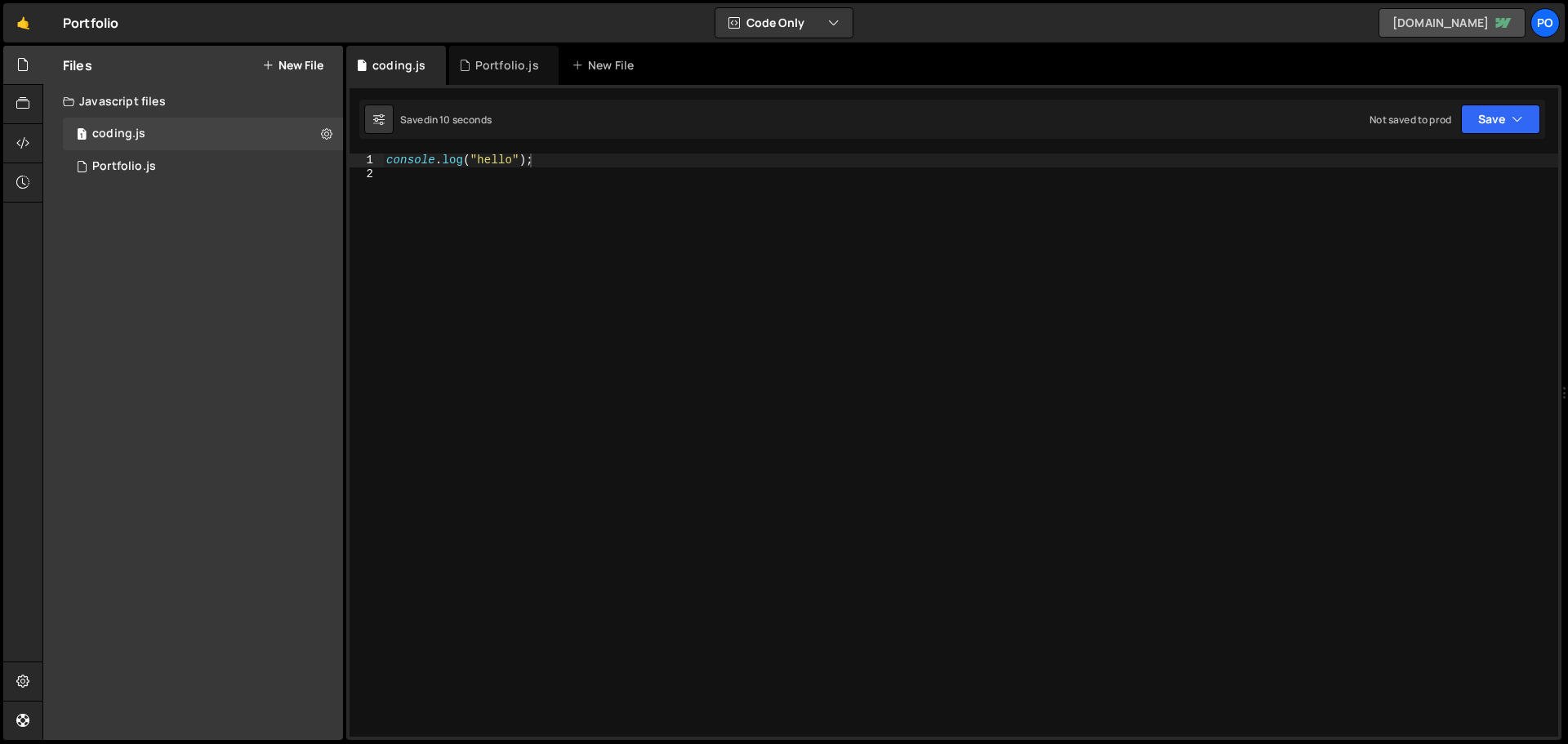
click at [1417, 22] on link "[DOMAIN_NAME]" at bounding box center [1452, 23] width 147 height 30
click at [1482, 24] on link "[DOMAIN_NAME]" at bounding box center [1452, 23] width 147 height 30
